Goal: Transaction & Acquisition: Obtain resource

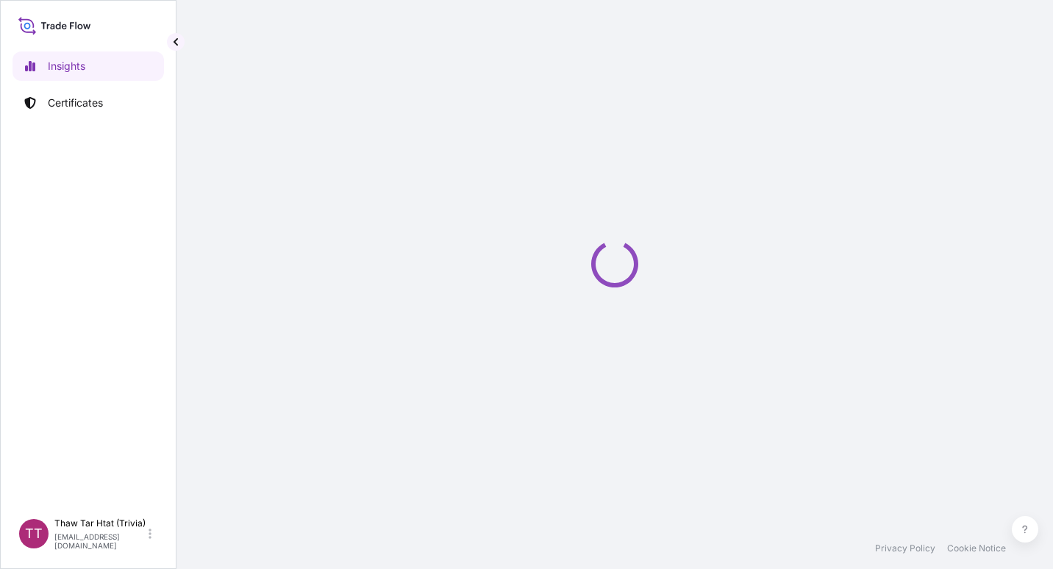
select select "2025"
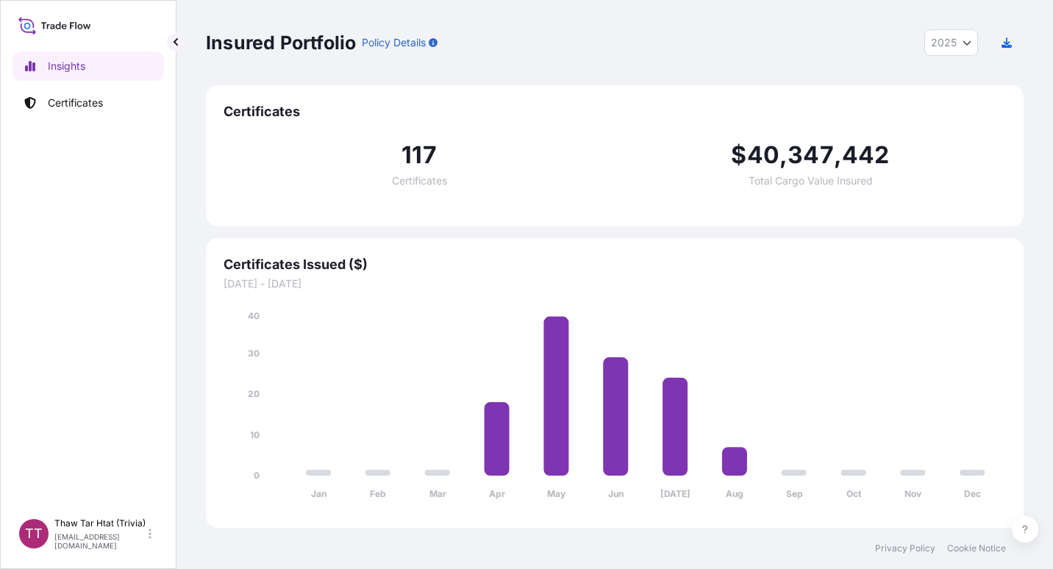
click at [129, 218] on div "Insights Certificates" at bounding box center [87, 274] width 151 height 473
click at [93, 106] on p "Certificates" at bounding box center [75, 103] width 55 height 15
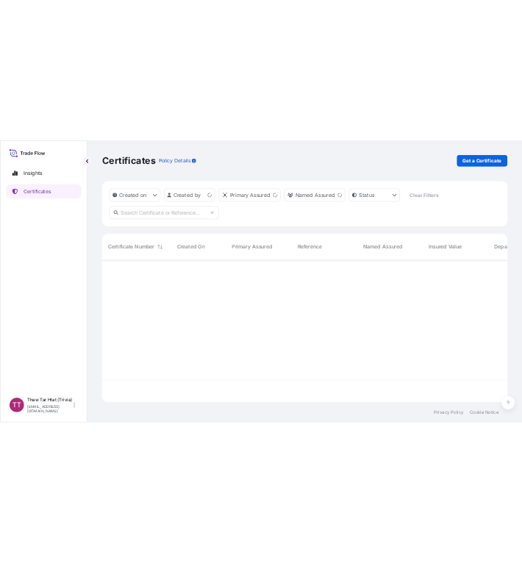
scroll to position [284, 807]
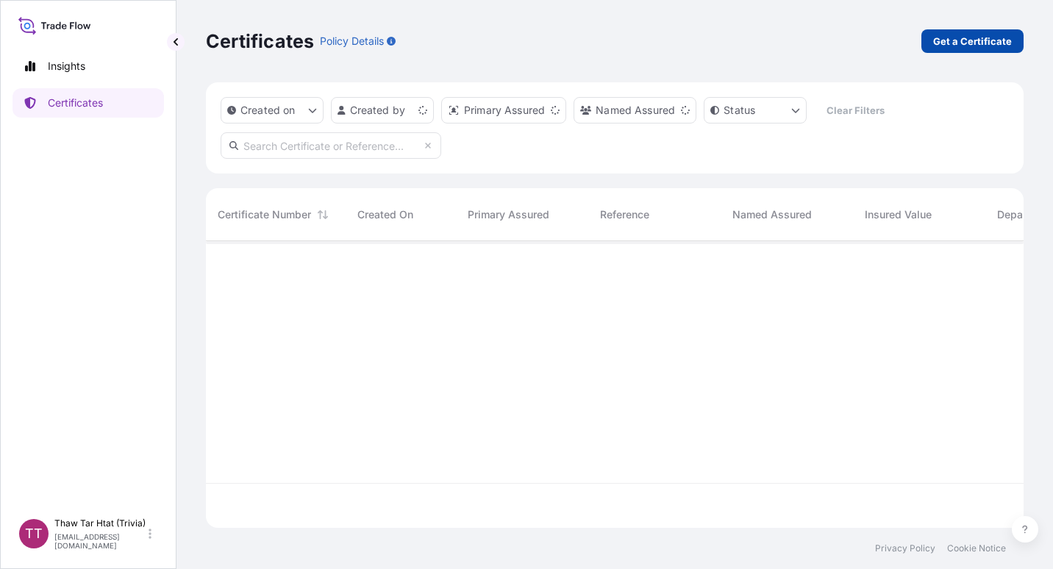
click at [956, 43] on p "Get a Certificate" at bounding box center [972, 41] width 79 height 15
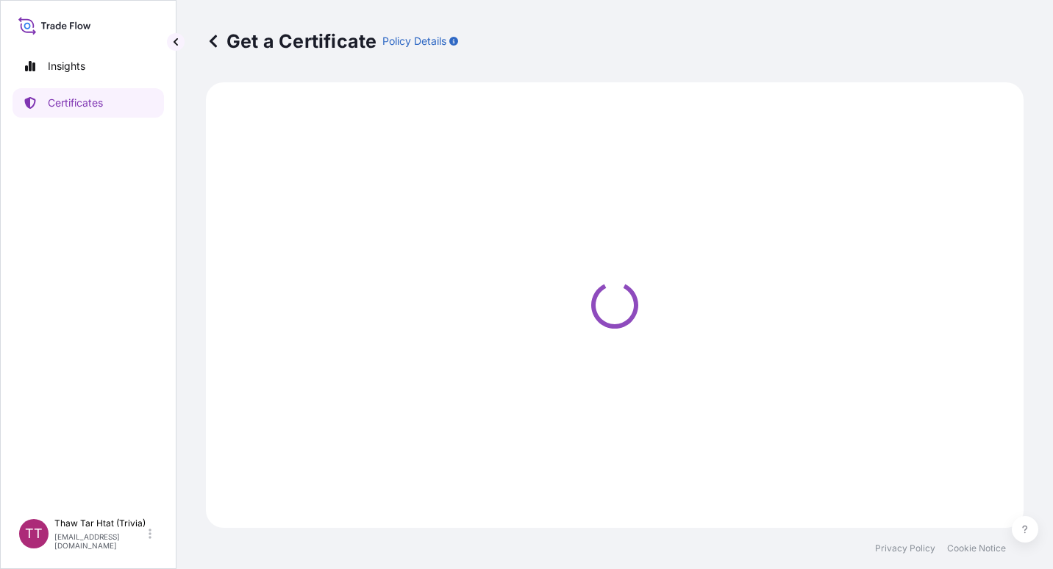
select select "Sea"
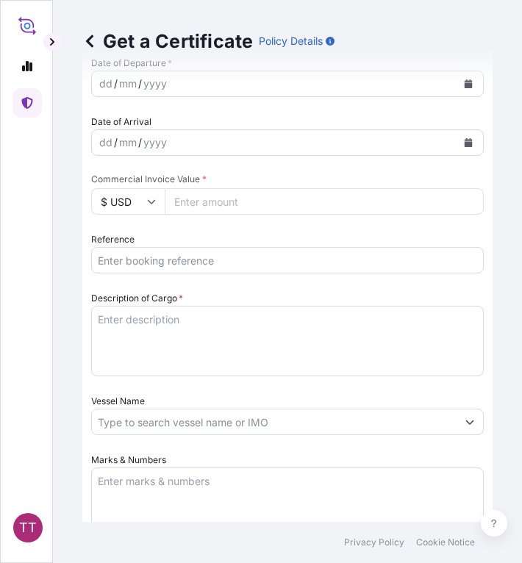
scroll to position [536, 0]
click at [123, 255] on input "Reference" at bounding box center [287, 259] width 393 height 26
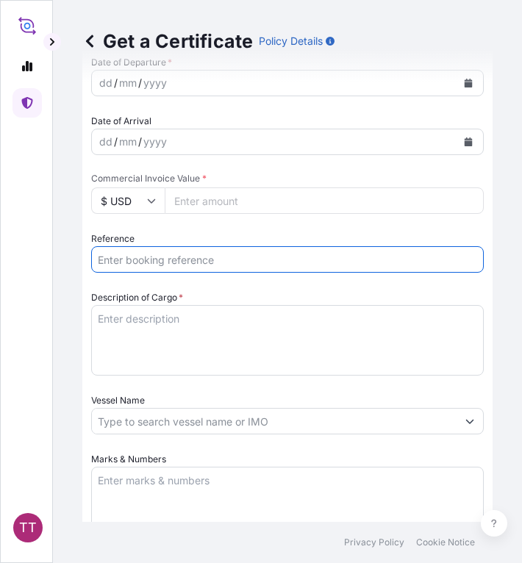
paste input "TTF-2025103"
click at [201, 261] on input "TTF-2025103," at bounding box center [287, 259] width 393 height 26
paste input "NGBCB25031038"
type input "TTF-2025103, NGBCB25031038"
drag, startPoint x: 143, startPoint y: 339, endPoint x: 138, endPoint y: 333, distance: 7.8
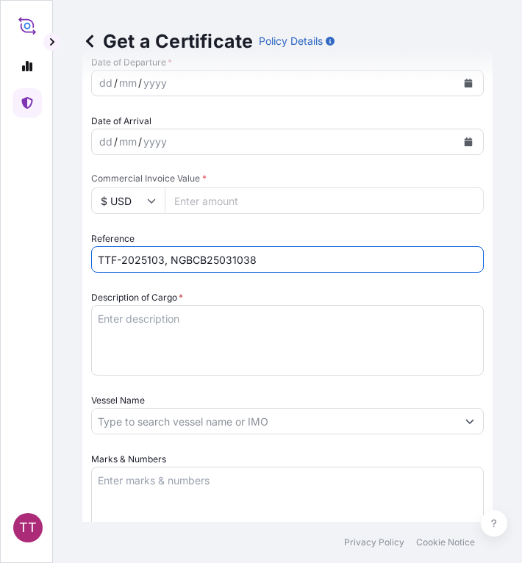
click at [142, 337] on textarea "Description of Cargo *" at bounding box center [287, 340] width 393 height 71
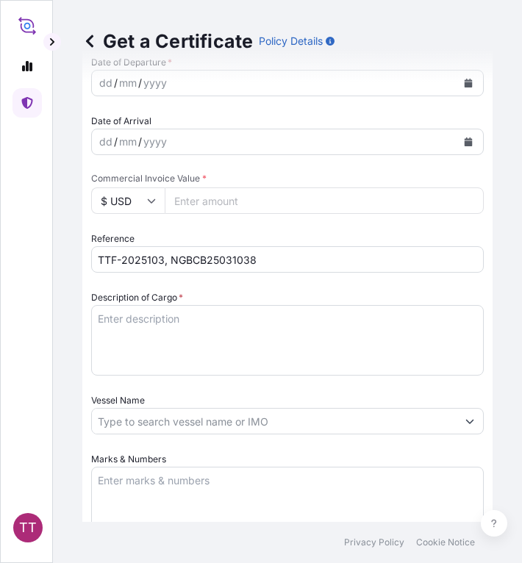
click at [120, 314] on textarea "Description of Cargo *" at bounding box center [287, 340] width 393 height 71
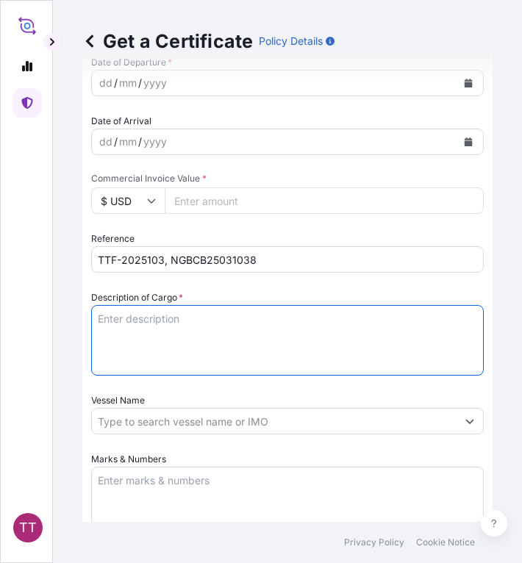
paste textarea "Fertilizer"
click at [165, 323] on textarea "Fertilizer" at bounding box center [287, 340] width 393 height 71
paste textarea "Ammonium Sulphate Fertilizer N : 20.5 % Min, S : 23.5 % Min ( 1,250 Kg / PP Bag…"
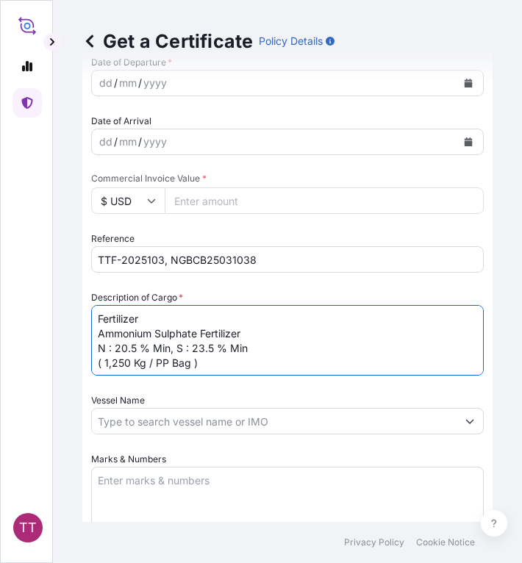
type textarea "Fertilizer Ammonium Sulphate Fertilizer N : 20.5 % Min, S : 23.5 % Min ( 1,250 …"
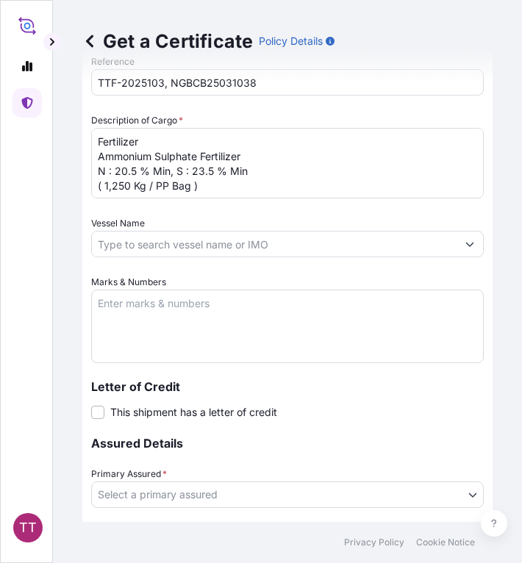
click at [124, 310] on textarea "Marks & Numbers" at bounding box center [287, 327] width 393 height 74
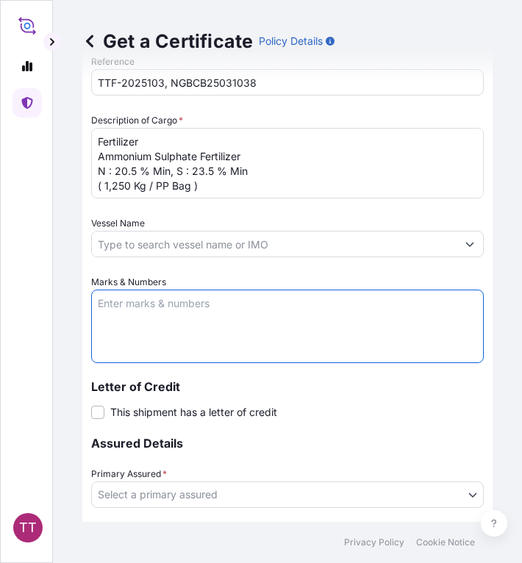
click at [130, 310] on textarea "Marks & Numbers" at bounding box center [287, 327] width 393 height 74
paste textarea "Myanma Awba Industries Co.,Ltd [STREET_ADDRESS][PERSON_NAME],"
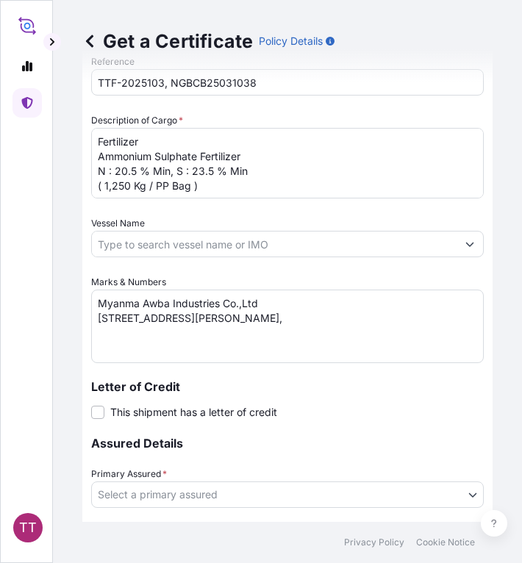
click at [383, 335] on textarea "Myanma Awba Industries Co.,Ltd [STREET_ADDRESS][PERSON_NAME]," at bounding box center [287, 327] width 393 height 74
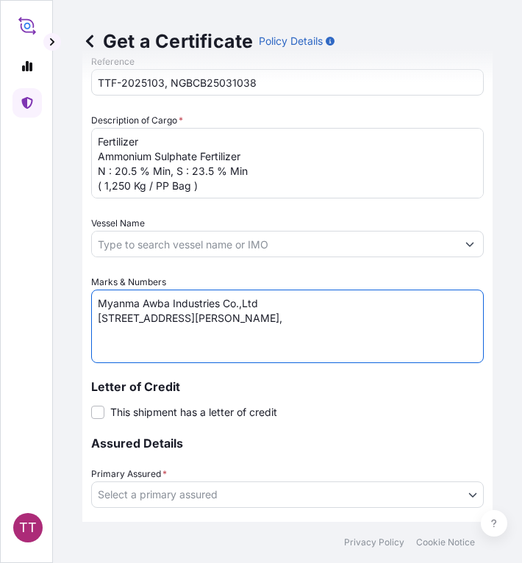
paste textarea "[GEOGRAPHIC_DATA], [GEOGRAPHIC_DATA]."
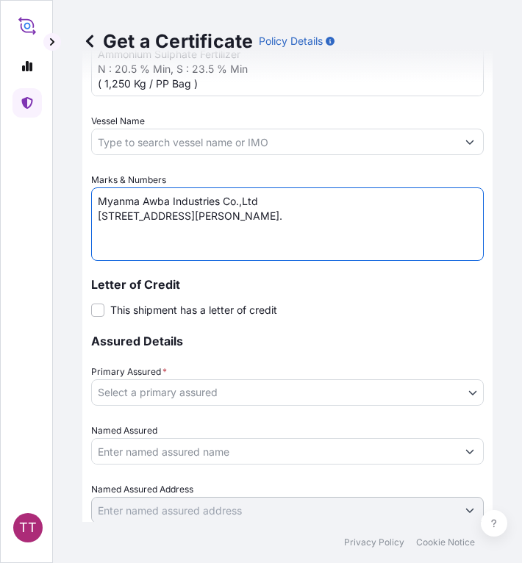
scroll to position [818, 0]
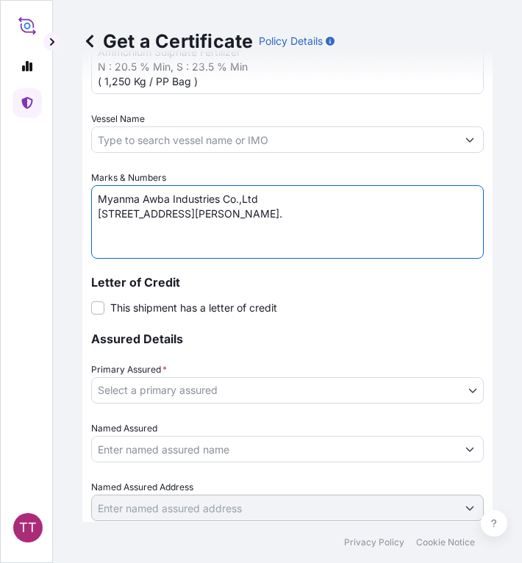
type textarea "Myanma Awba Industries Co.,Ltd [STREET_ADDRESS][PERSON_NAME]."
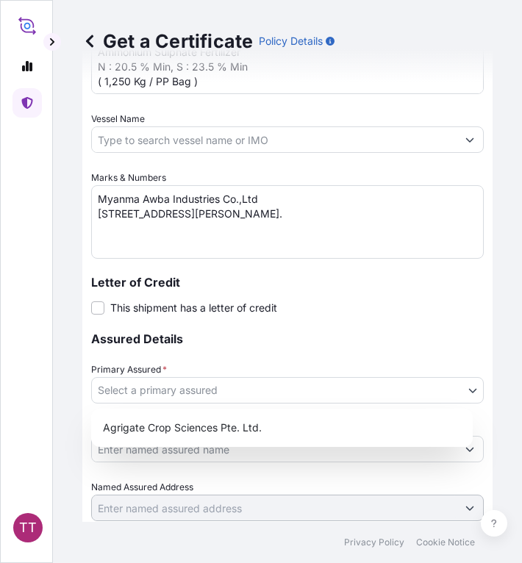
click at [131, 389] on body "TT Get a Certificate Policy Details Route Details Cover door to port - Add load…" at bounding box center [261, 281] width 522 height 563
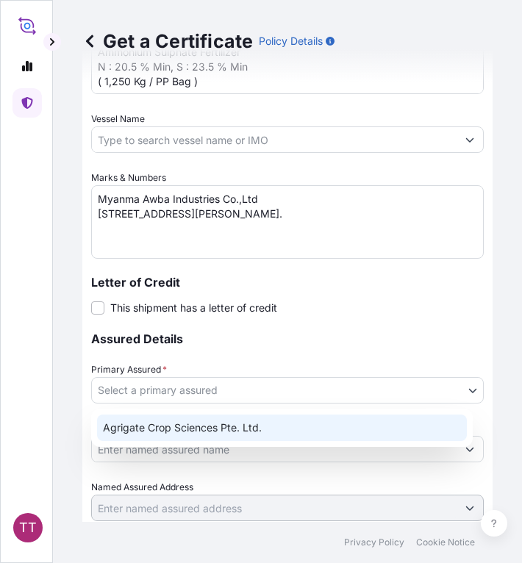
click at [168, 426] on div "Agrigate Crop Sciences Pte. Ltd." at bounding box center [282, 428] width 370 height 26
select select "31456"
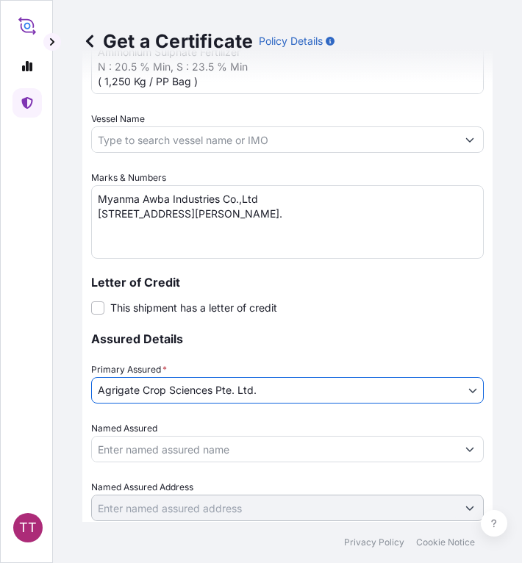
scroll to position [884, 0]
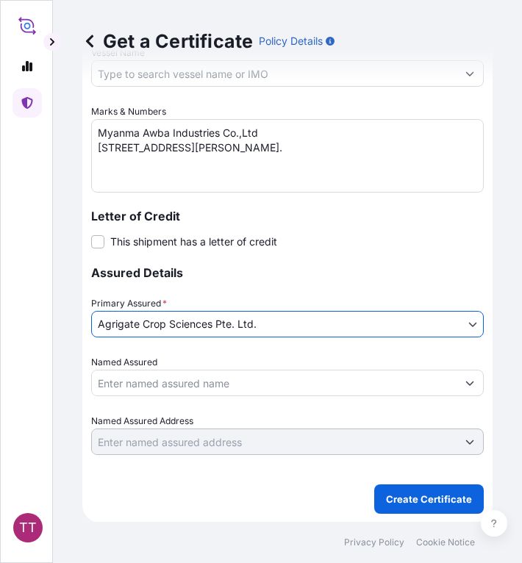
click at [156, 386] on input "Named Assured" at bounding box center [274, 383] width 365 height 26
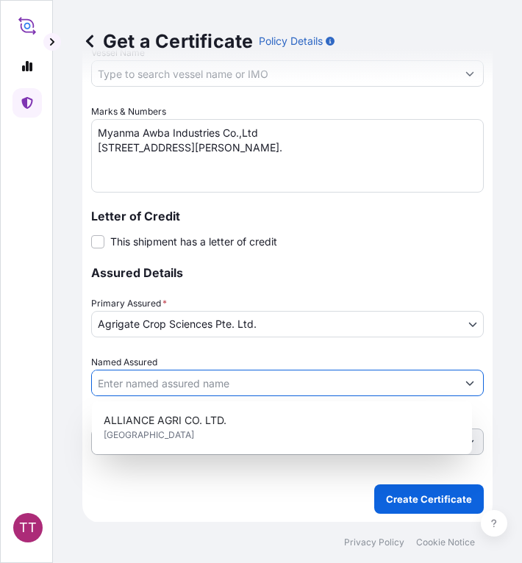
click at [63, 360] on div "Get a Certificate Policy Details Route Details Cover door to port - Add loading…" at bounding box center [287, 261] width 469 height 522
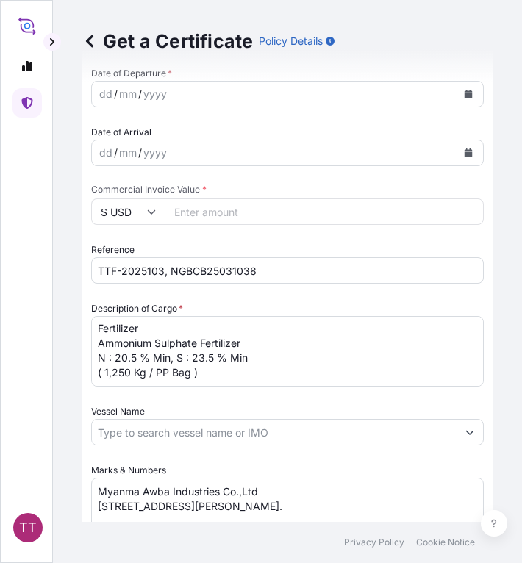
scroll to position [511, 0]
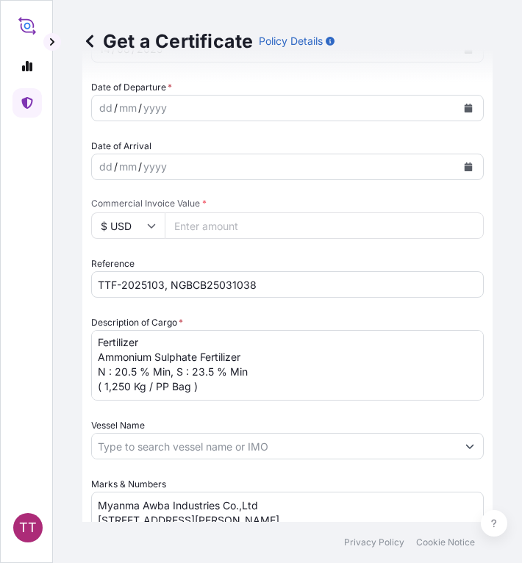
click at [194, 229] on input "Commercial Invoice Value *" at bounding box center [324, 225] width 319 height 26
paste input "401225.00"
type input "401225.00"
click at [135, 224] on input "$ USD" at bounding box center [128, 225] width 74 height 26
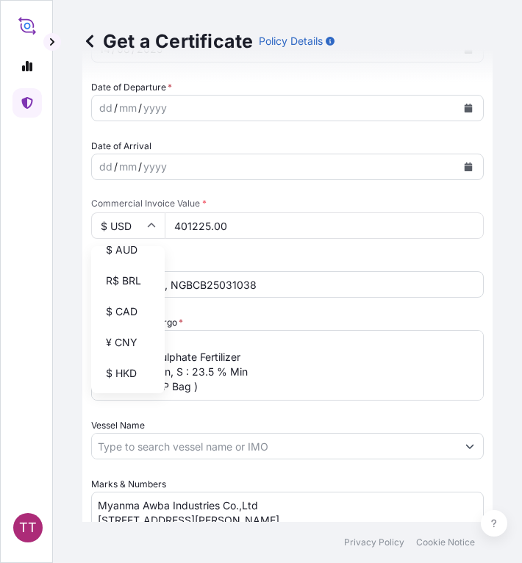
scroll to position [143, 0]
click at [124, 348] on div "¥ CNY" at bounding box center [128, 339] width 62 height 28
type input "¥ CNY"
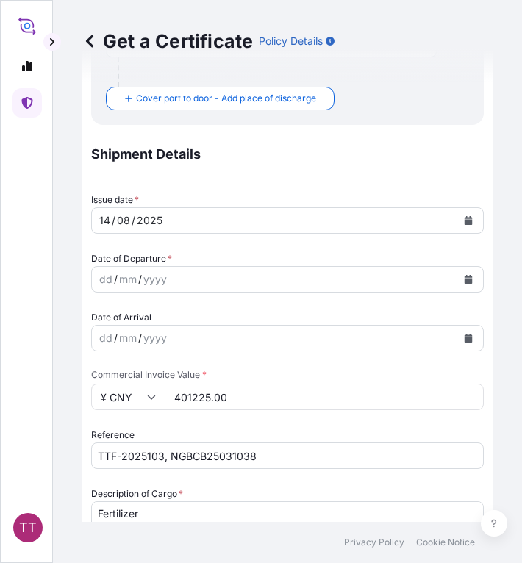
scroll to position [340, 0]
click at [465, 282] on icon "Calendar" at bounding box center [469, 278] width 8 height 9
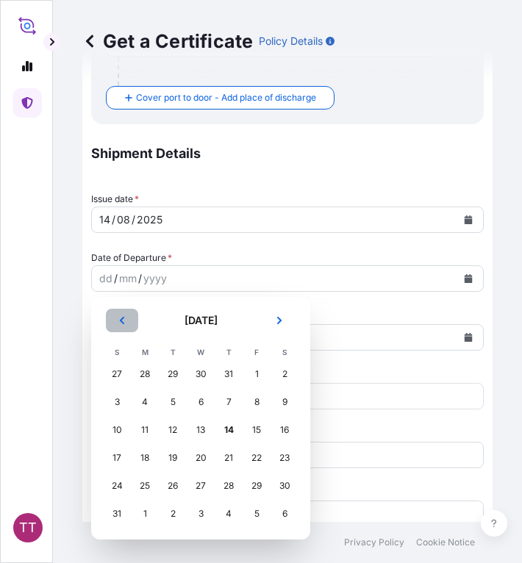
click at [125, 323] on icon "Previous" at bounding box center [122, 320] width 9 height 9
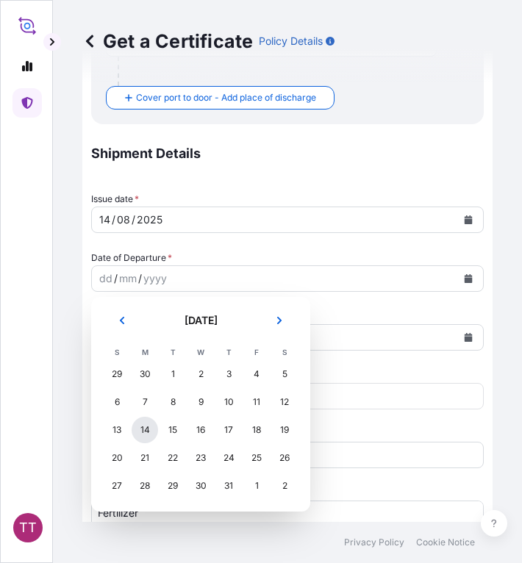
click at [144, 430] on div "14" at bounding box center [145, 430] width 26 height 26
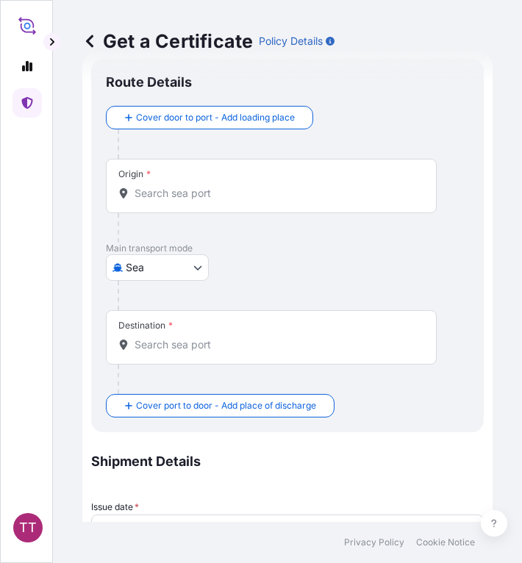
scroll to position [0, 0]
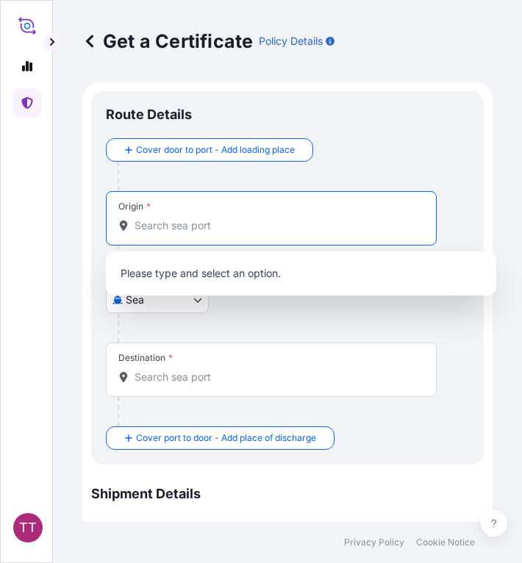
click at [153, 229] on input "Origin *" at bounding box center [277, 225] width 284 height 15
type input "ည"
click at [153, 229] on input "Origin *" at bounding box center [277, 225] width 284 height 15
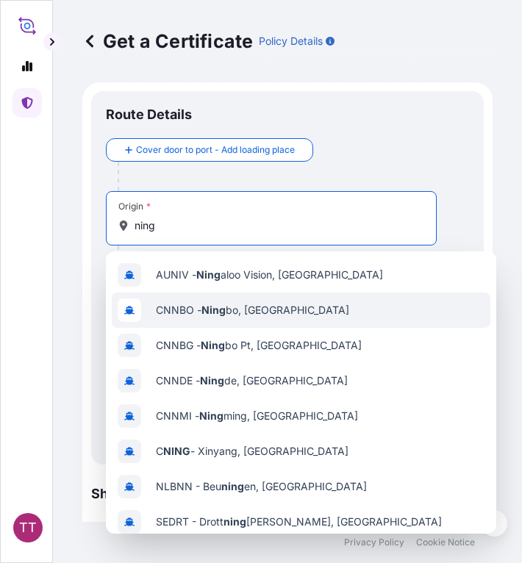
click at [187, 298] on div "CNNBO - [PERSON_NAME], [GEOGRAPHIC_DATA]" at bounding box center [301, 310] width 379 height 35
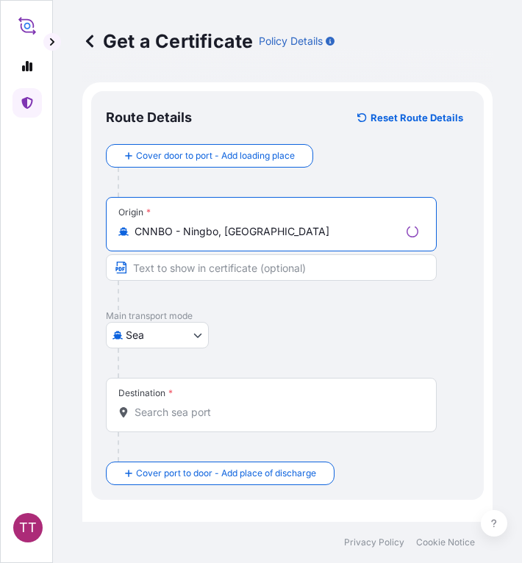
type input "CNNBO - Ningbo, [GEOGRAPHIC_DATA]"
click at [163, 407] on input "Destination *" at bounding box center [277, 412] width 284 height 15
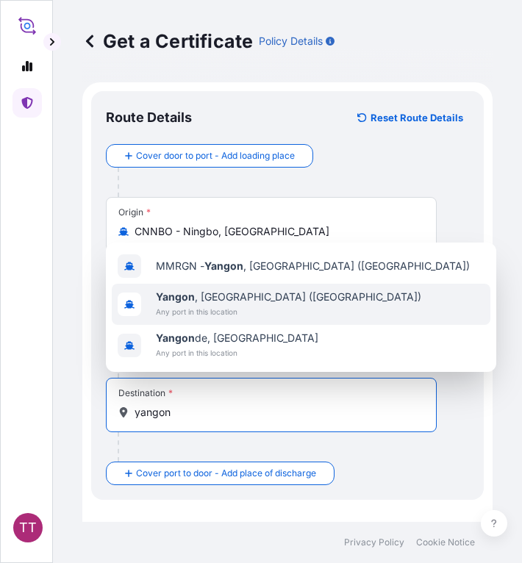
click at [190, 301] on b "Yangon" at bounding box center [175, 296] width 39 height 12
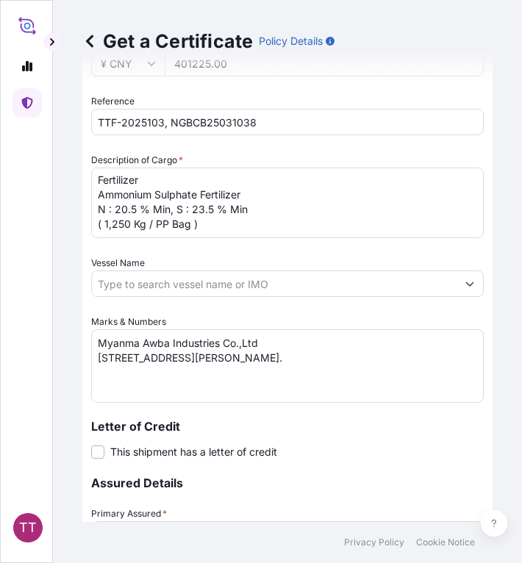
scroll to position [948, 0]
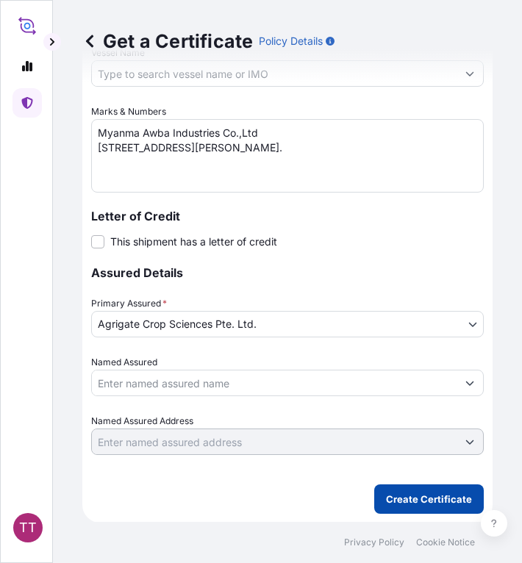
type input "[GEOGRAPHIC_DATA], [GEOGRAPHIC_DATA] ([GEOGRAPHIC_DATA])"
click at [386, 492] on p "Create Certificate" at bounding box center [429, 499] width 86 height 15
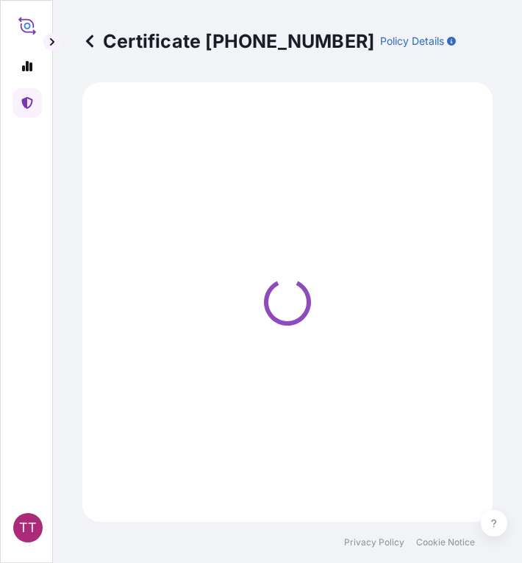
select select "Sea"
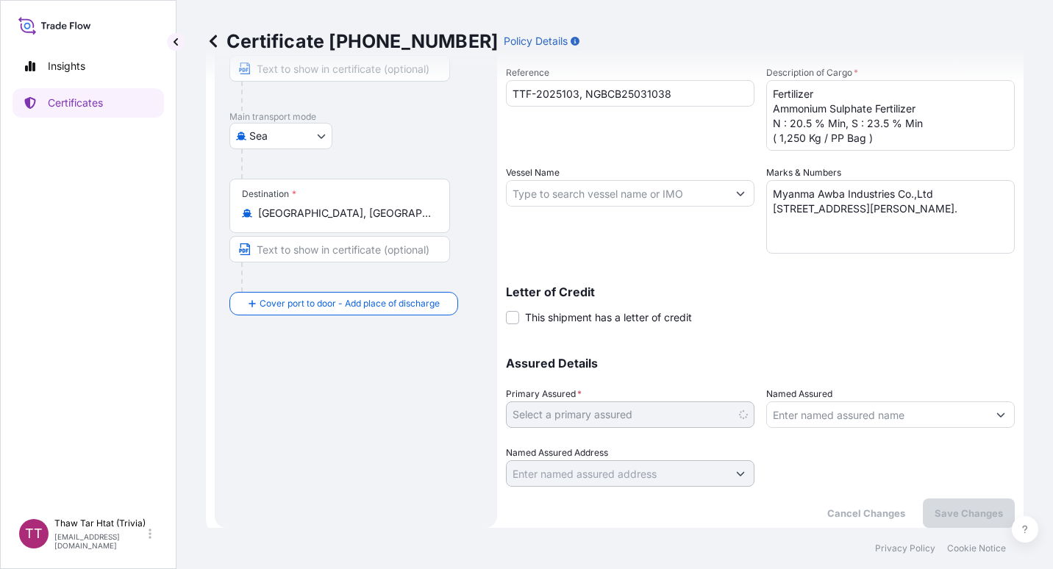
scroll to position [765, 0]
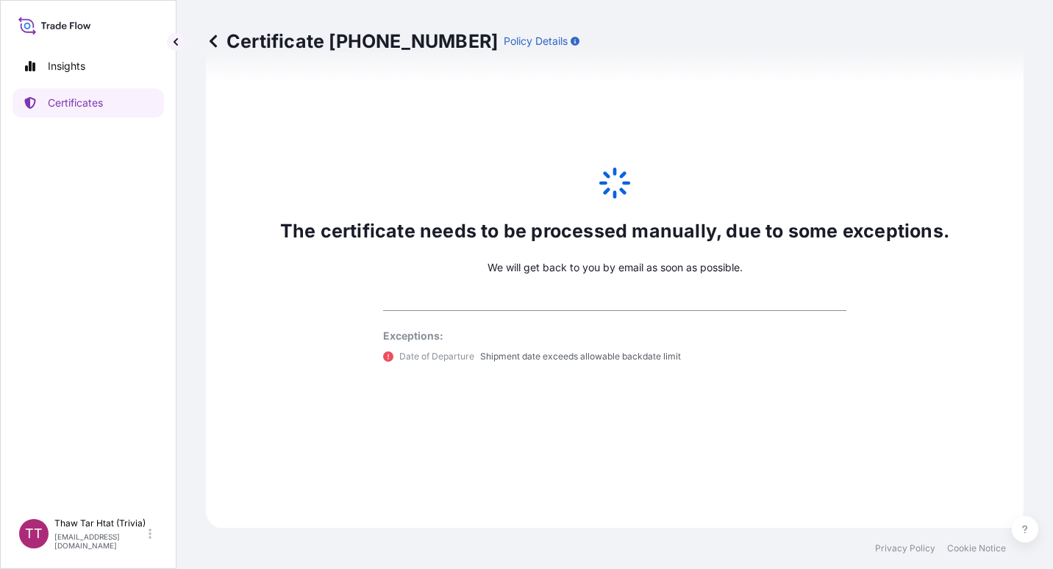
click at [208, 37] on icon at bounding box center [213, 41] width 15 height 15
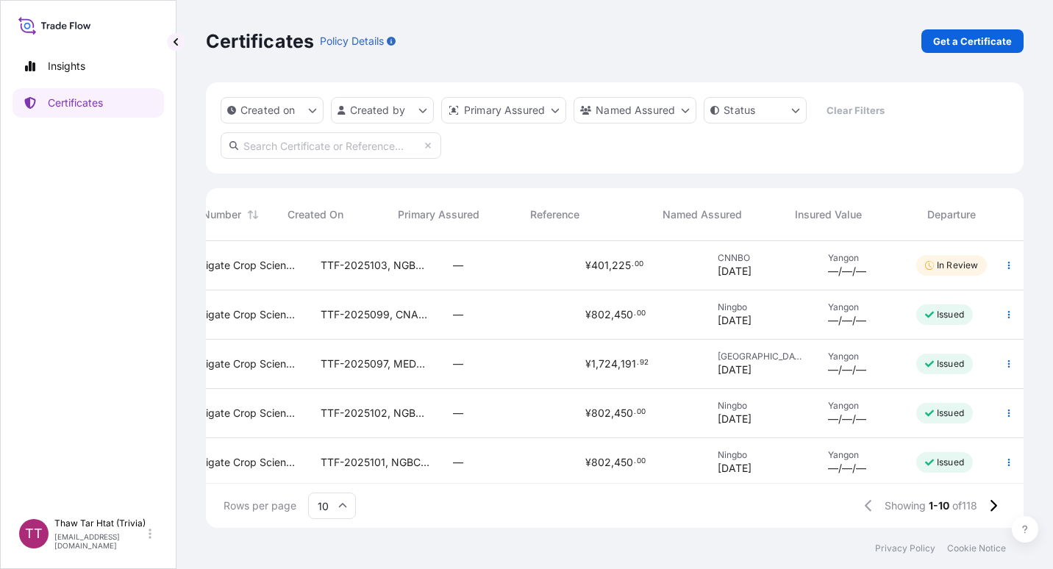
scroll to position [0, 304]
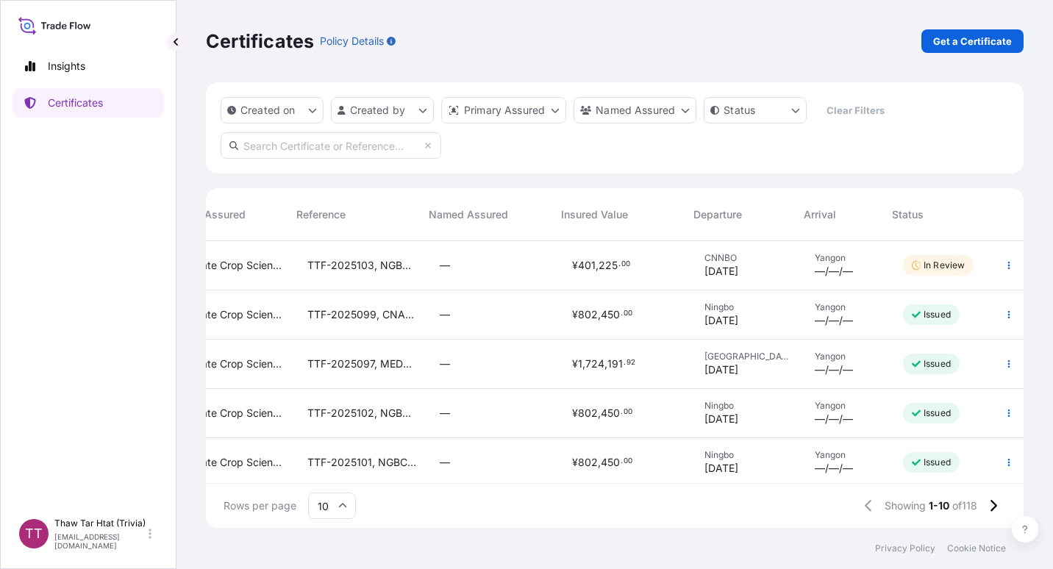
click at [146, 186] on div "Insights Certificates" at bounding box center [87, 274] width 151 height 473
